Goal: Task Accomplishment & Management: Manage account settings

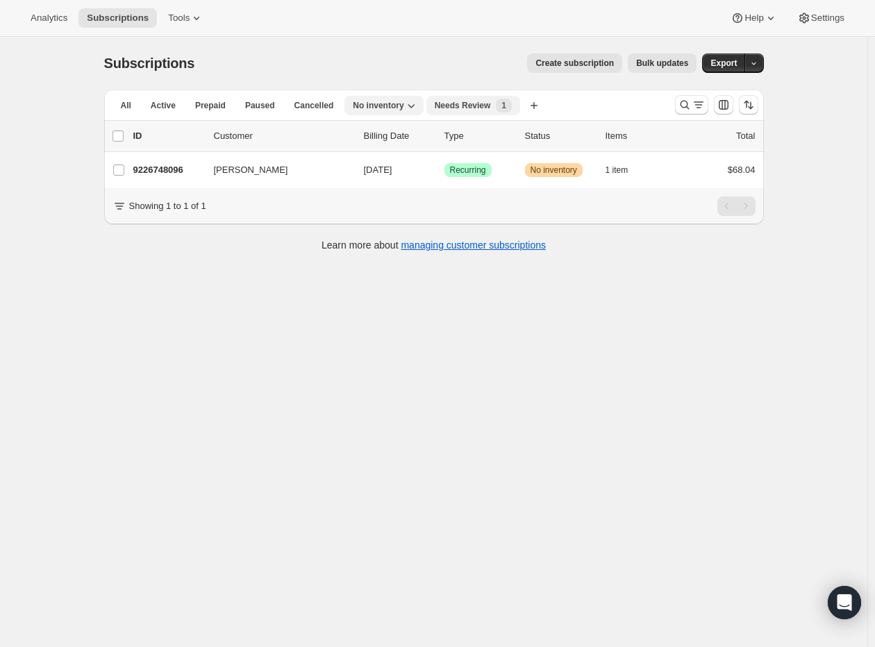
click at [451, 103] on span "Needs Review" at bounding box center [463, 105] width 56 height 11
click at [369, 102] on span "No inventory" at bounding box center [378, 105] width 51 height 11
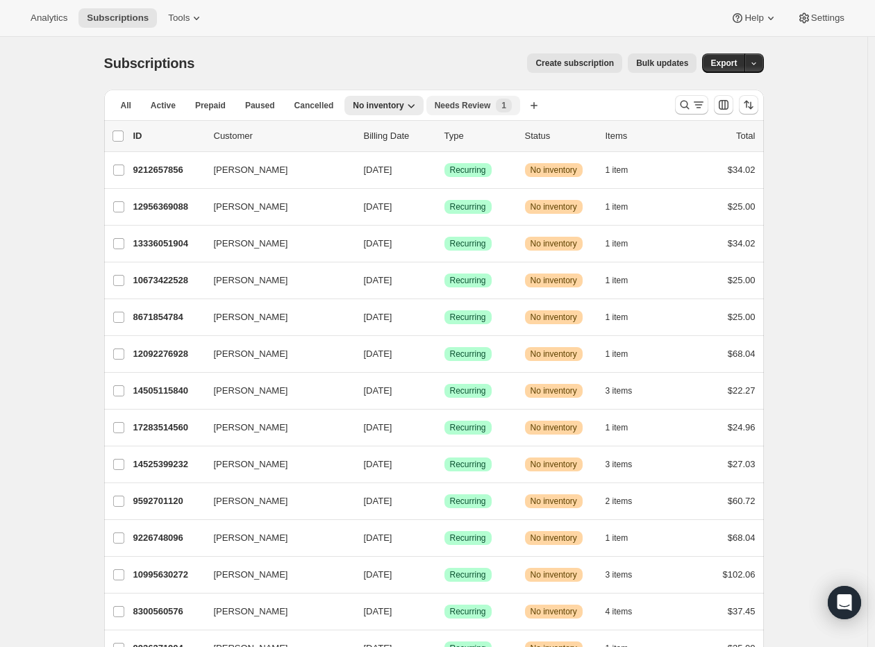
click at [435, 101] on span "Needs Review" at bounding box center [463, 105] width 56 height 11
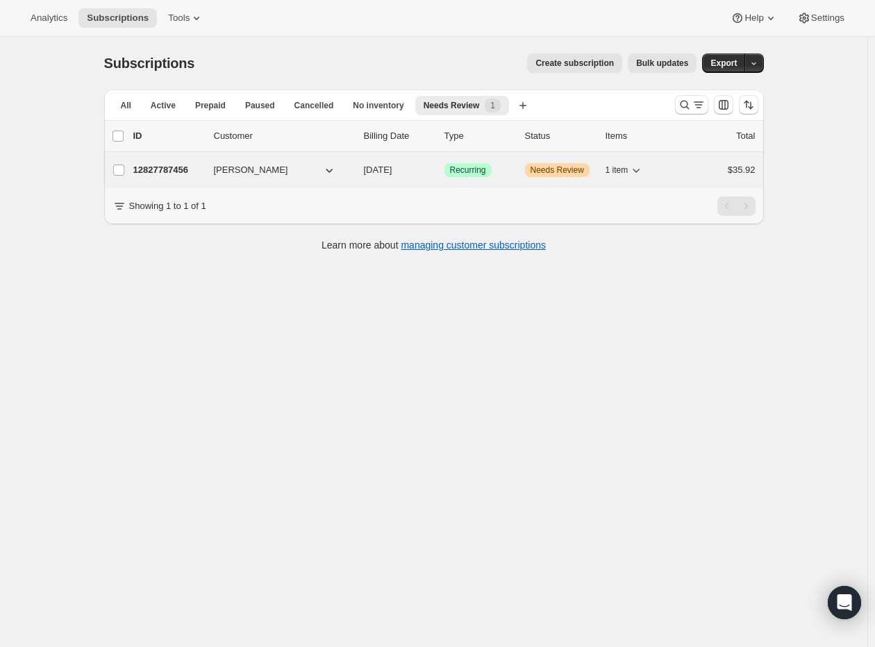
click at [643, 167] on icon "button" at bounding box center [636, 170] width 14 height 14
click at [556, 165] on span "Needs Review" at bounding box center [557, 170] width 53 height 11
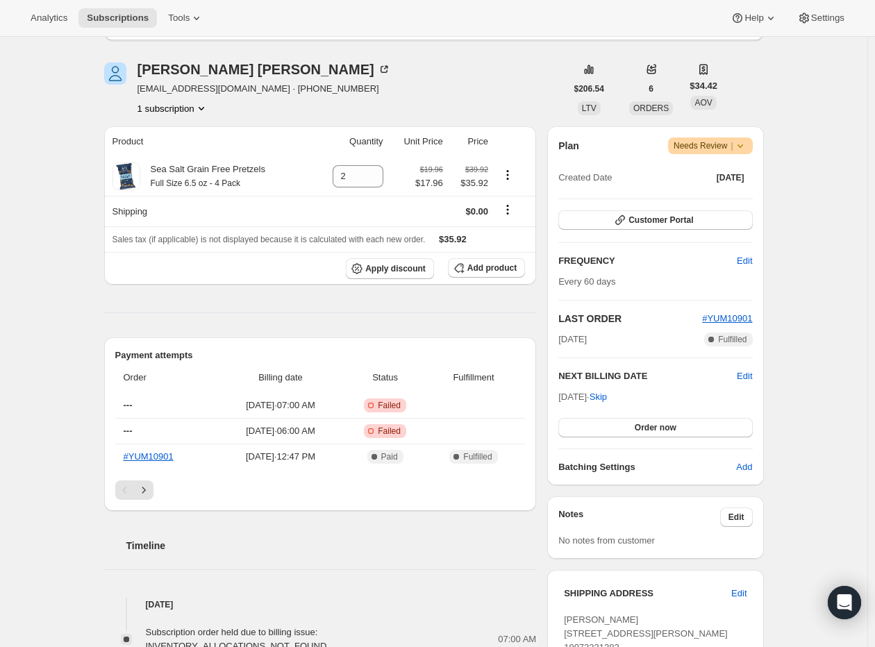
scroll to position [69, 0]
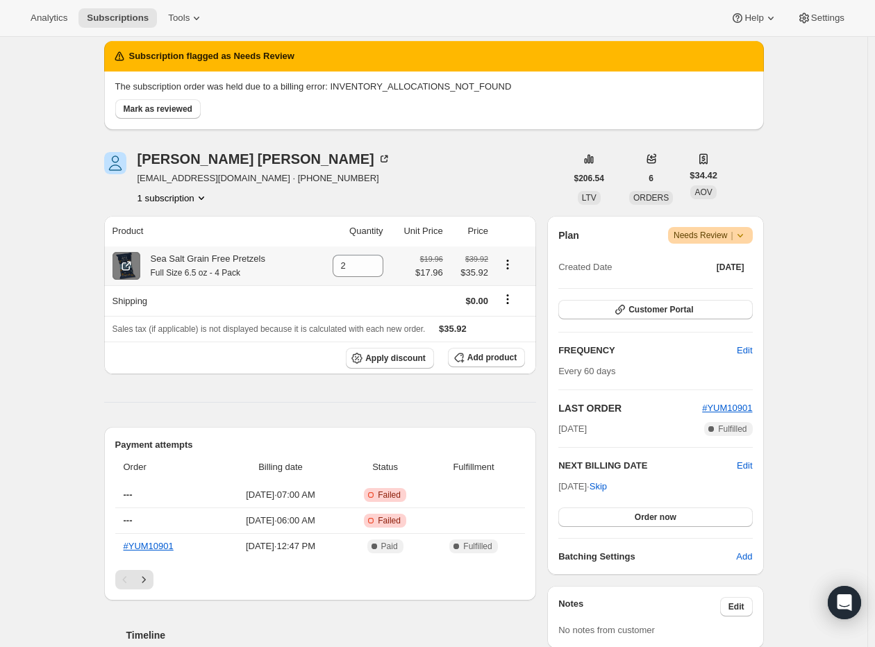
click at [127, 266] on icon at bounding box center [126, 266] width 14 height 14
click at [174, 103] on button "Mark as reviewed" at bounding box center [157, 108] width 85 height 19
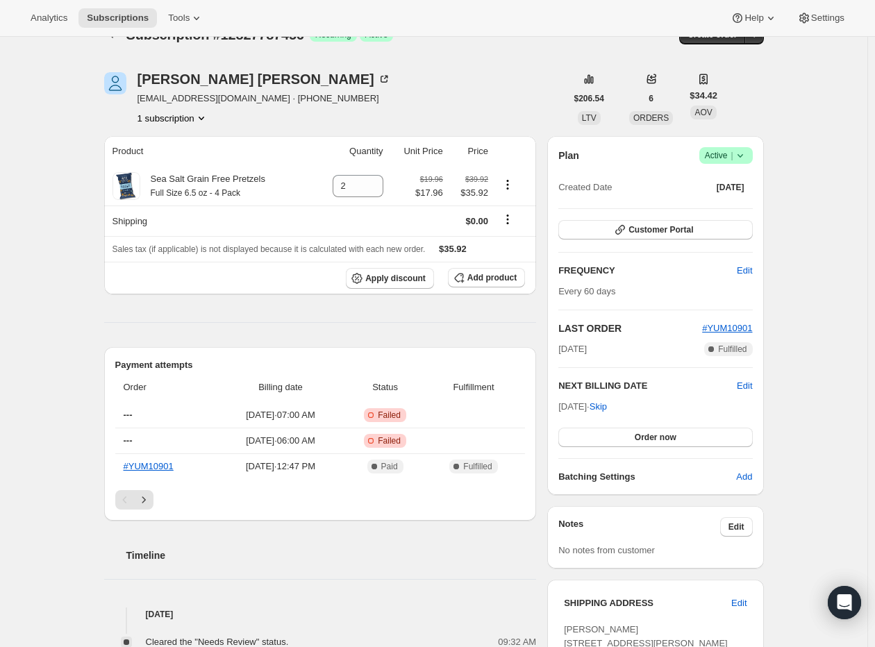
scroll to position [0, 0]
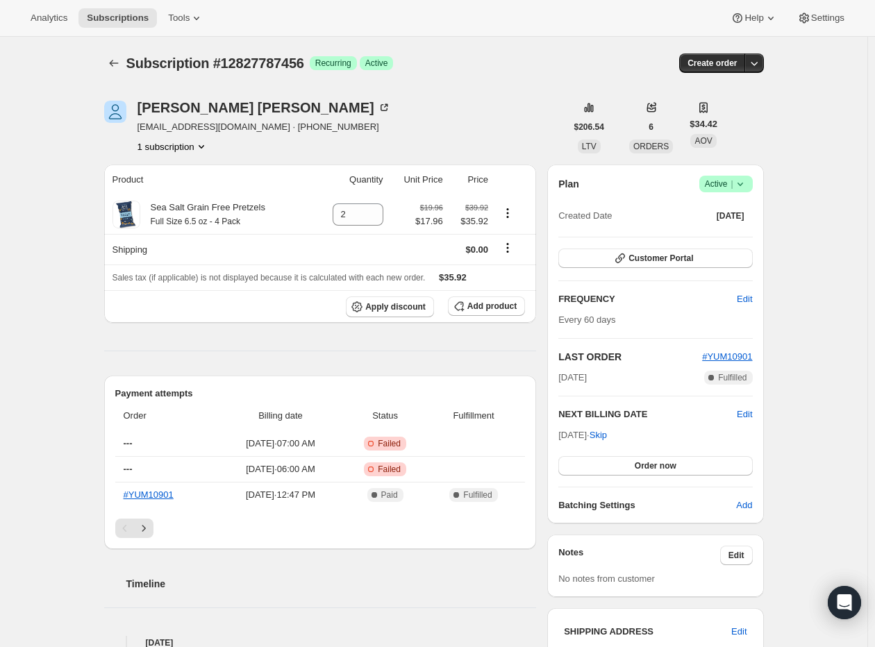
click at [733, 178] on span "Active |" at bounding box center [726, 184] width 42 height 14
click at [747, 187] on icon at bounding box center [740, 184] width 14 height 14
click at [728, 210] on span "Pause subscription" at bounding box center [729, 211] width 76 height 10
